Goal: Entertainment & Leisure: Consume media (video, audio)

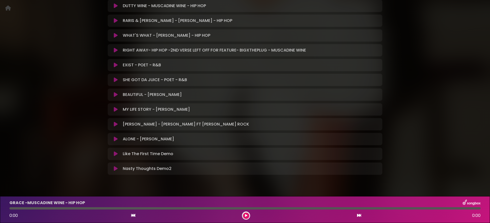
scroll to position [179, 0]
click at [116, 168] on icon at bounding box center [116, 168] width 4 height 5
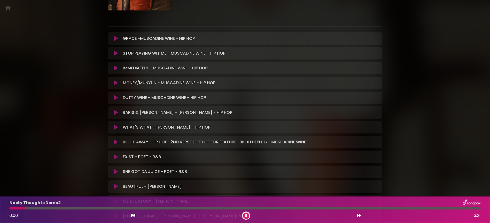
scroll to position [87, 0]
click at [247, 216] on button at bounding box center [246, 216] width 6 height 6
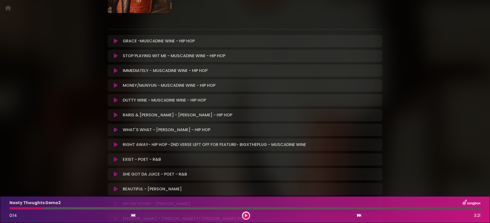
scroll to position [189, 0]
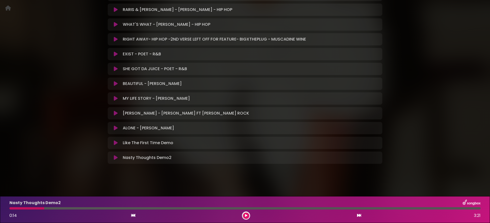
click at [116, 143] on icon at bounding box center [116, 142] width 4 height 5
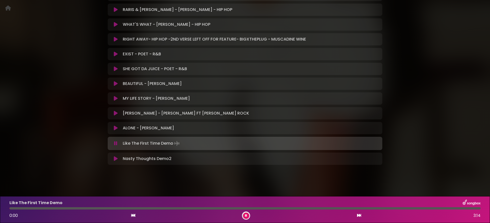
click at [115, 144] on icon at bounding box center [115, 143] width 3 height 5
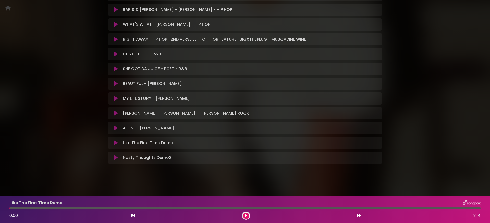
click at [115, 144] on icon at bounding box center [116, 142] width 4 height 5
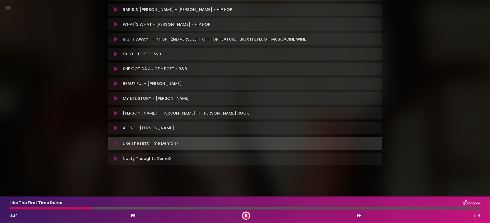
click at [115, 144] on icon at bounding box center [115, 143] width 3 height 5
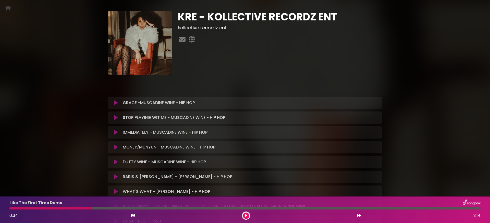
scroll to position [0, 0]
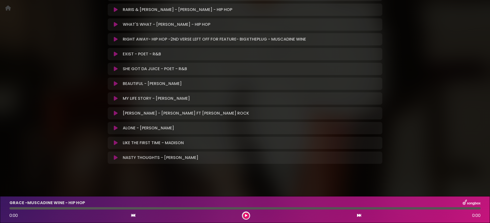
scroll to position [55, 0]
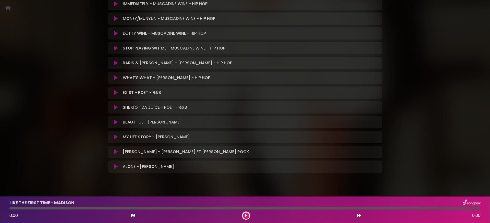
scroll to position [189, 0]
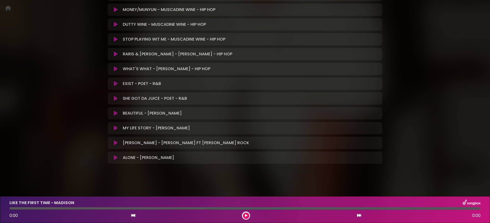
click at [117, 127] on icon at bounding box center [116, 128] width 4 height 5
click at [114, 127] on icon at bounding box center [116, 128] width 4 height 5
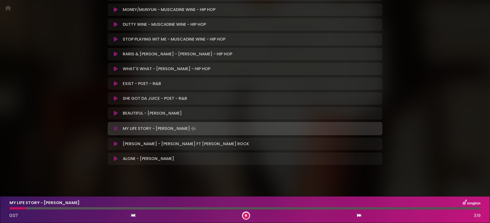
click at [115, 129] on icon at bounding box center [115, 128] width 3 height 5
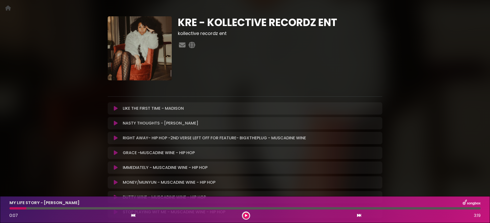
scroll to position [0, 0]
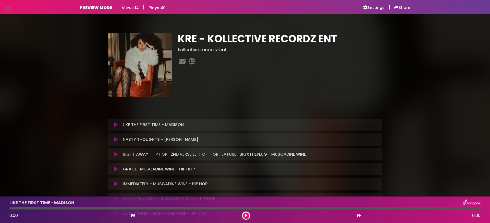
click at [116, 155] on icon at bounding box center [116, 154] width 4 height 5
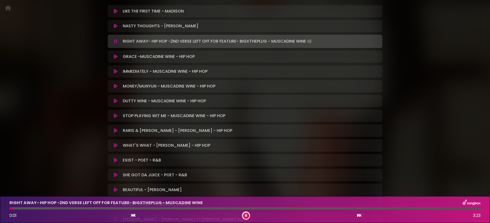
scroll to position [114, 0]
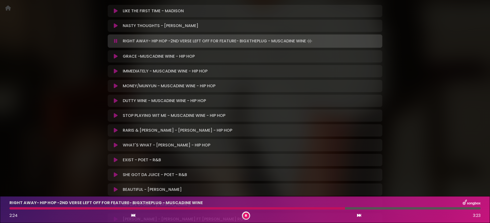
click at [113, 56] on button at bounding box center [116, 56] width 10 height 5
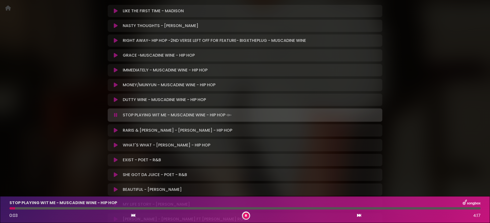
click at [113, 54] on button at bounding box center [116, 55] width 10 height 5
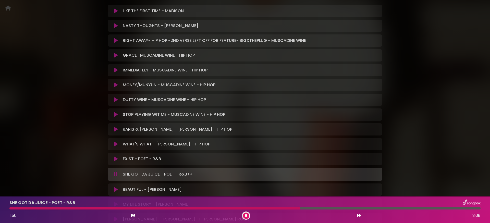
click at [115, 176] on div "SHE GOT DA JUICE - POET - R&B Loading Track..." at bounding box center [245, 174] width 269 height 7
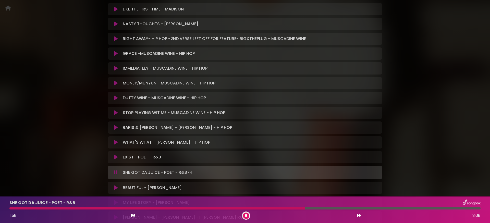
click at [115, 172] on icon at bounding box center [115, 172] width 3 height 5
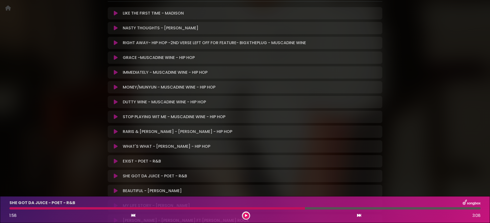
scroll to position [0, 0]
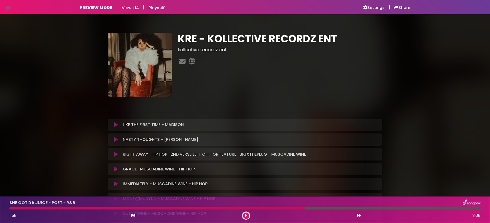
drag, startPoint x: 405, startPoint y: 8, endPoint x: 445, endPoint y: 2, distance: 40.8
